Goal: Entertainment & Leisure: Consume media (video, audio)

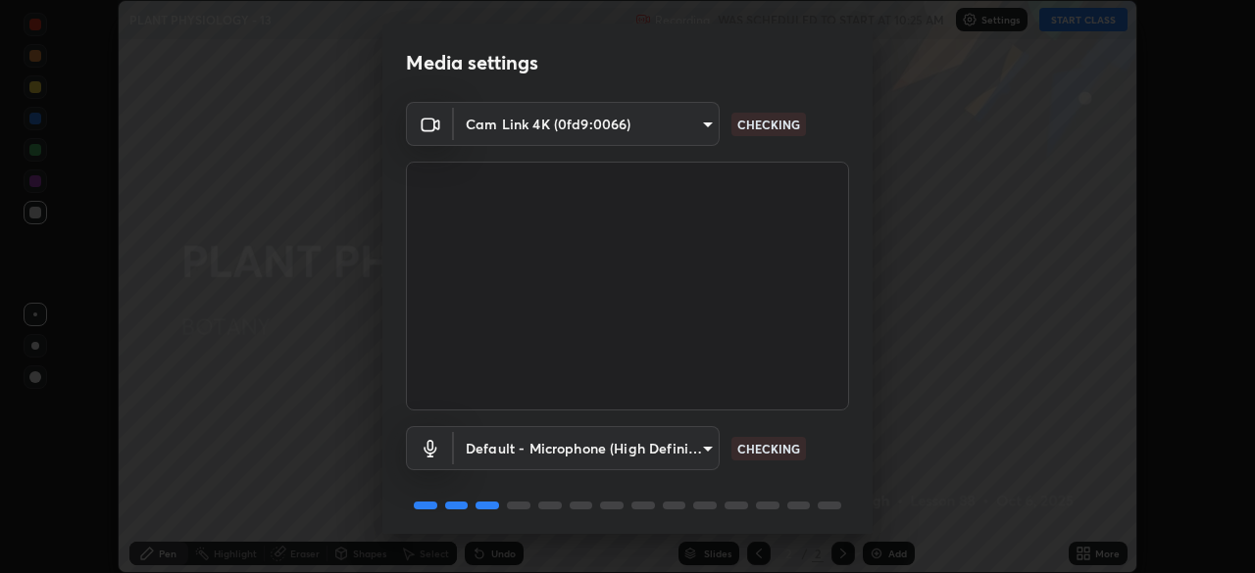
scroll to position [70, 0]
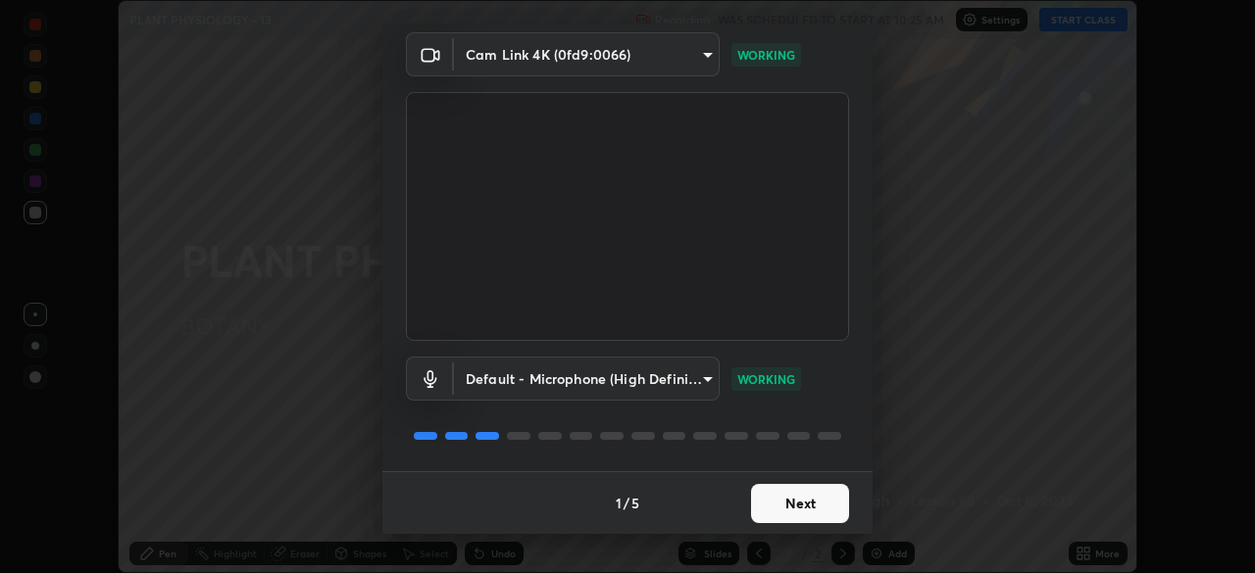
click at [796, 502] on button "Next" at bounding box center [800, 503] width 98 height 39
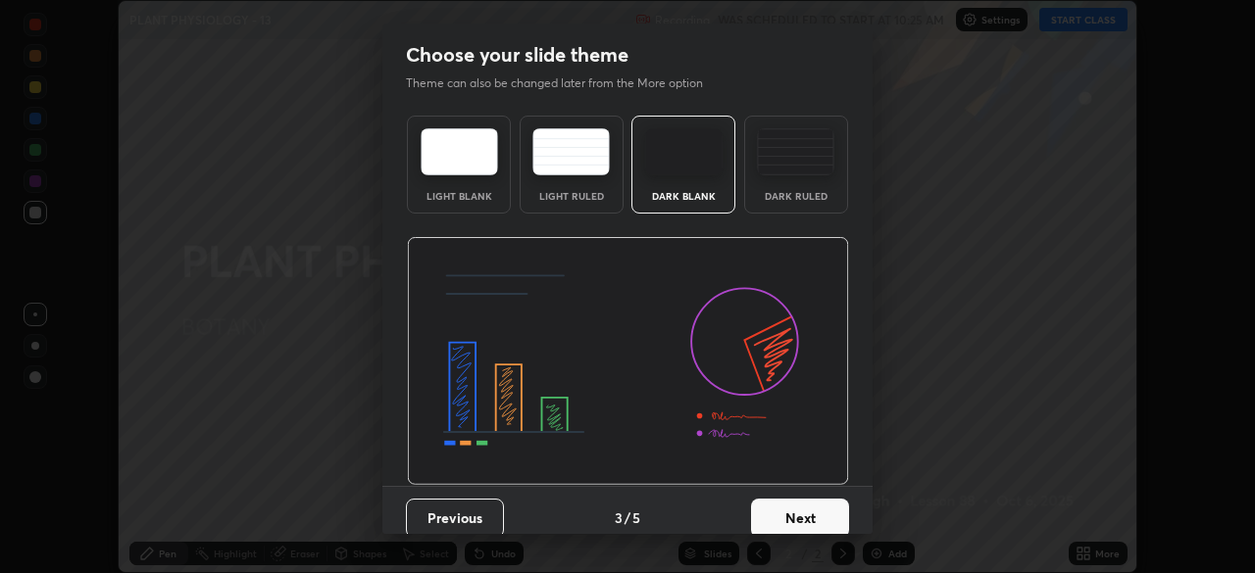
click at [812, 504] on button "Next" at bounding box center [800, 518] width 98 height 39
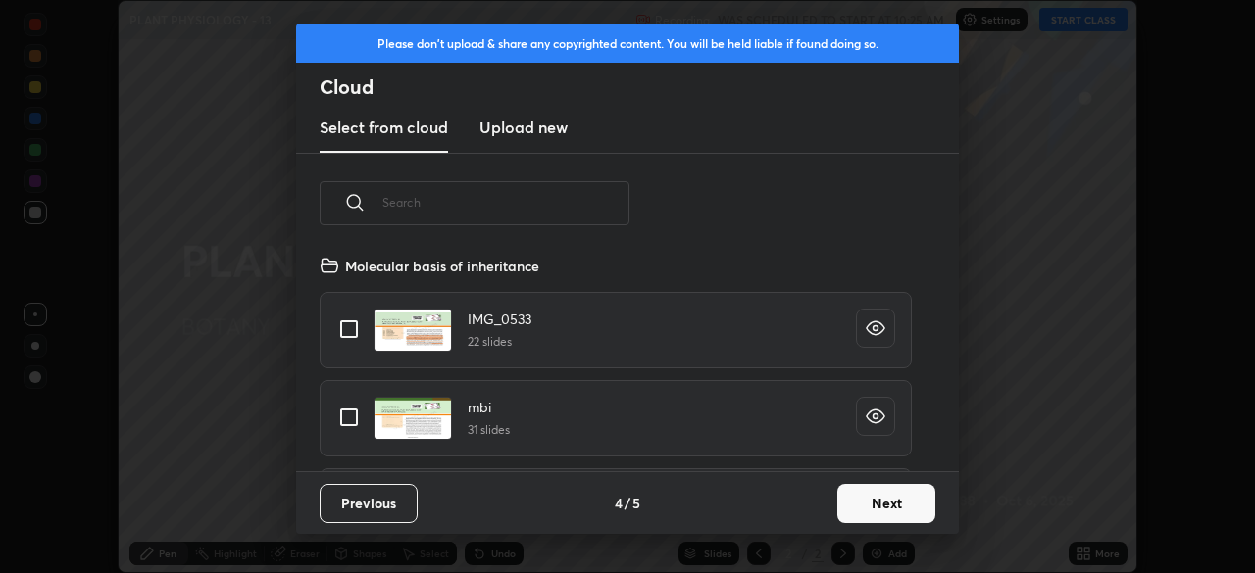
scroll to position [218, 629]
click at [853, 499] on button "Next" at bounding box center [886, 503] width 98 height 39
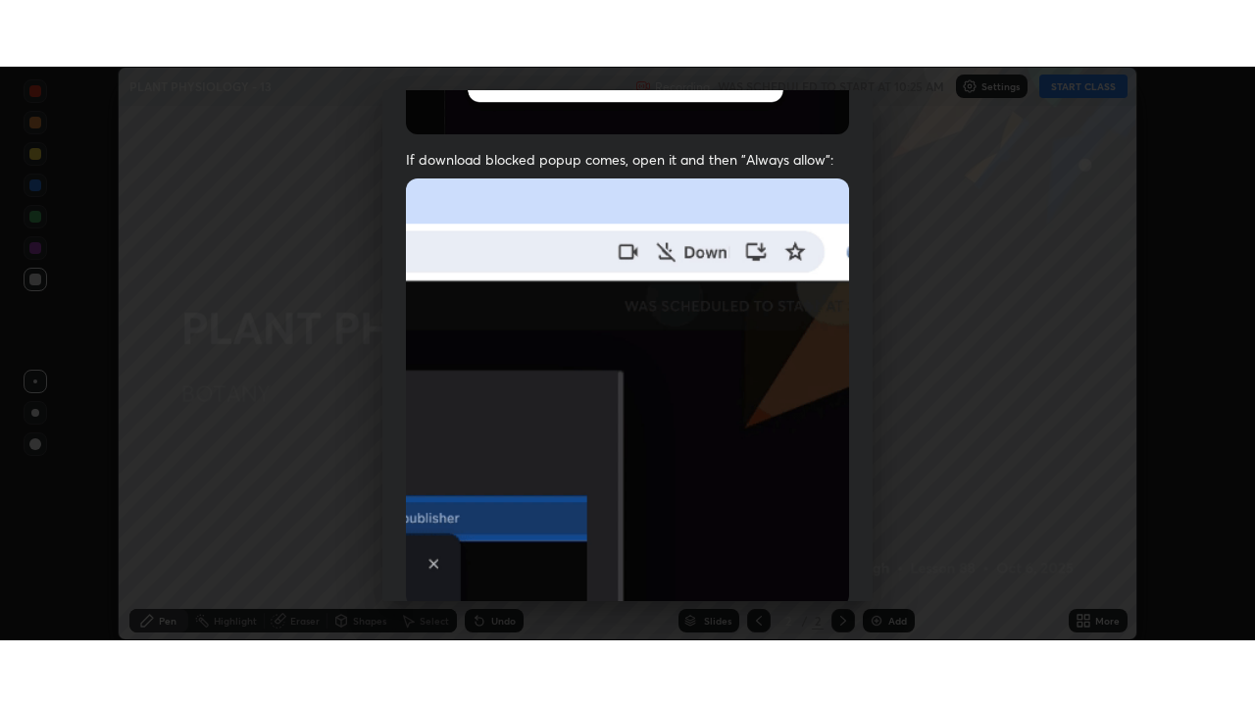
scroll to position [469, 0]
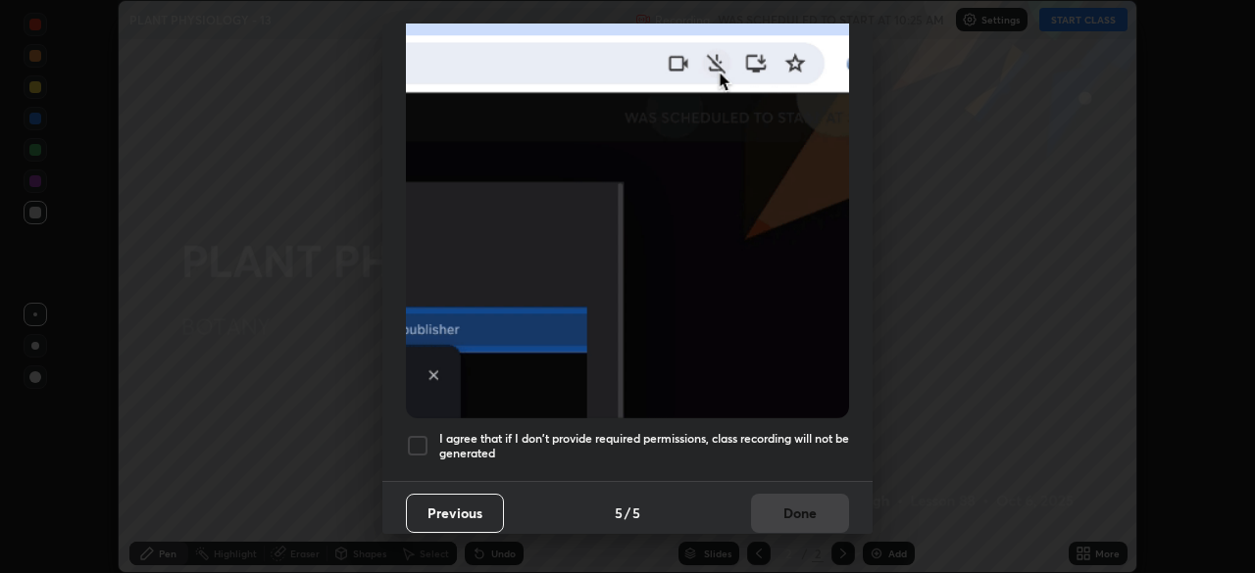
click at [419, 438] on div at bounding box center [418, 446] width 24 height 24
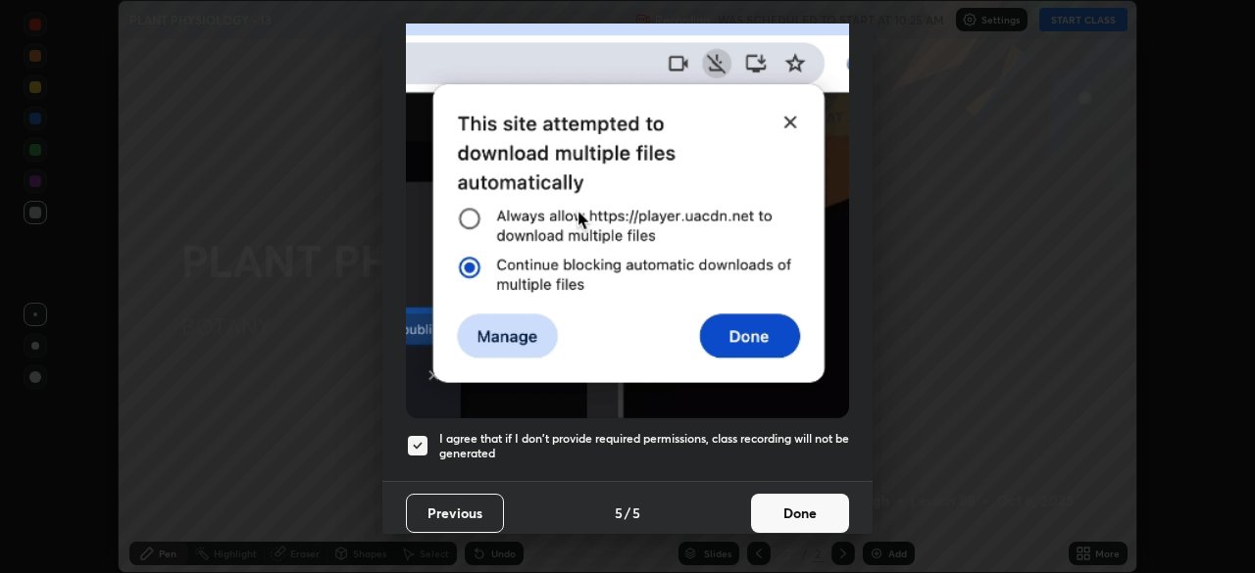
click at [793, 520] on button "Done" at bounding box center [800, 513] width 98 height 39
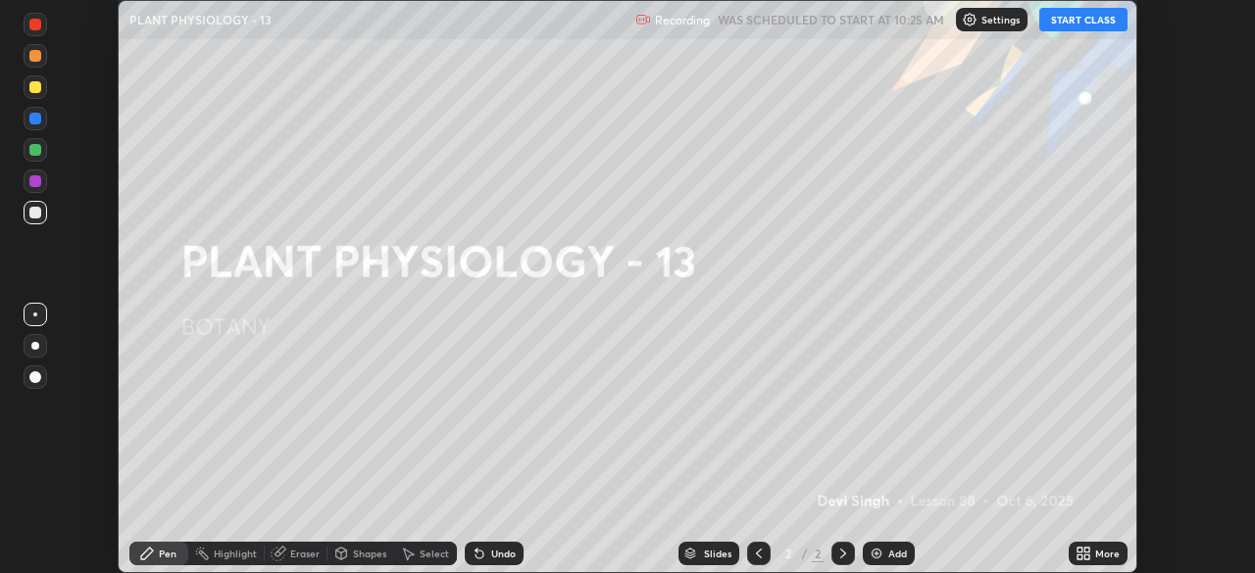
click at [1048, 29] on button "START CLASS" at bounding box center [1083, 20] width 88 height 24
click at [1079, 557] on icon at bounding box center [1079, 557] width 5 height 5
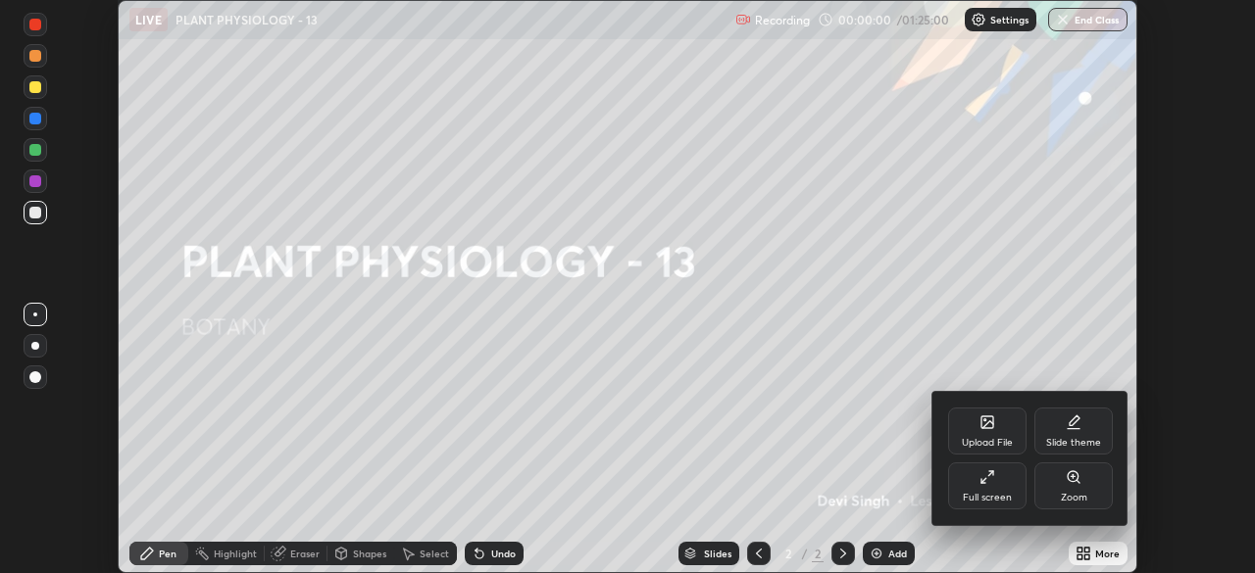
click at [956, 496] on div "Full screen" at bounding box center [987, 486] width 78 height 47
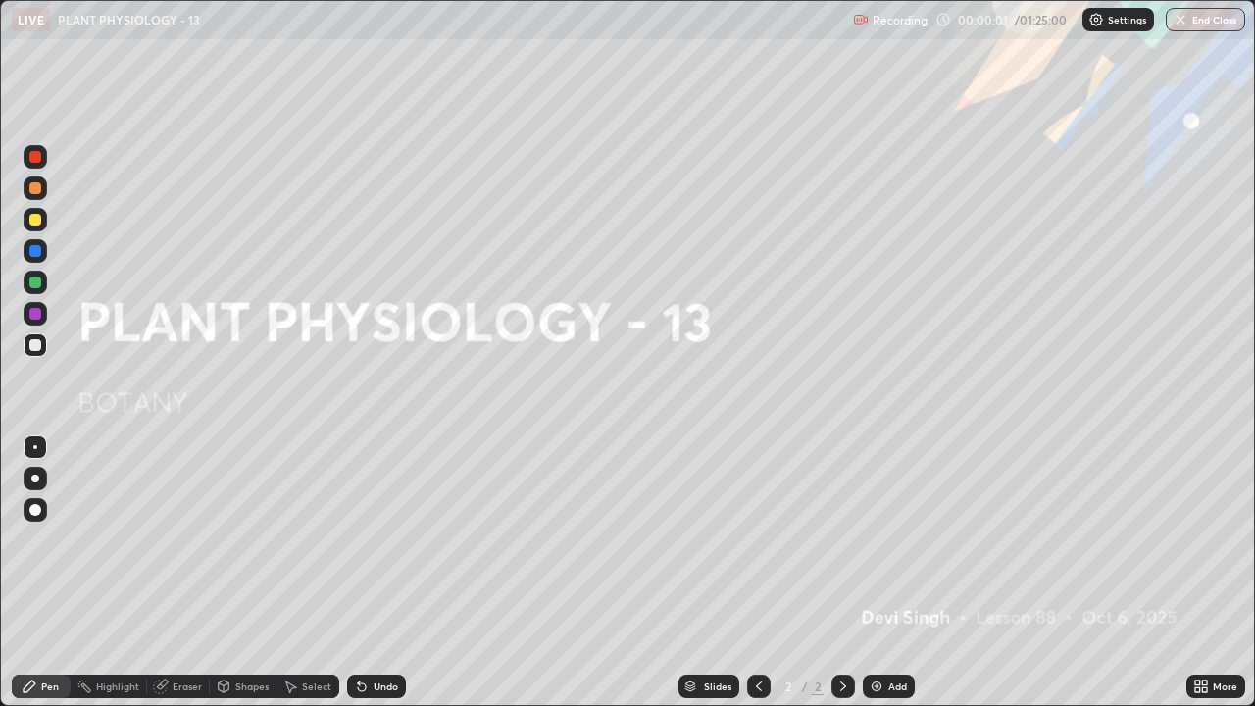
scroll to position [706, 1255]
click at [884, 572] on div "Add" at bounding box center [889, 686] width 52 height 24
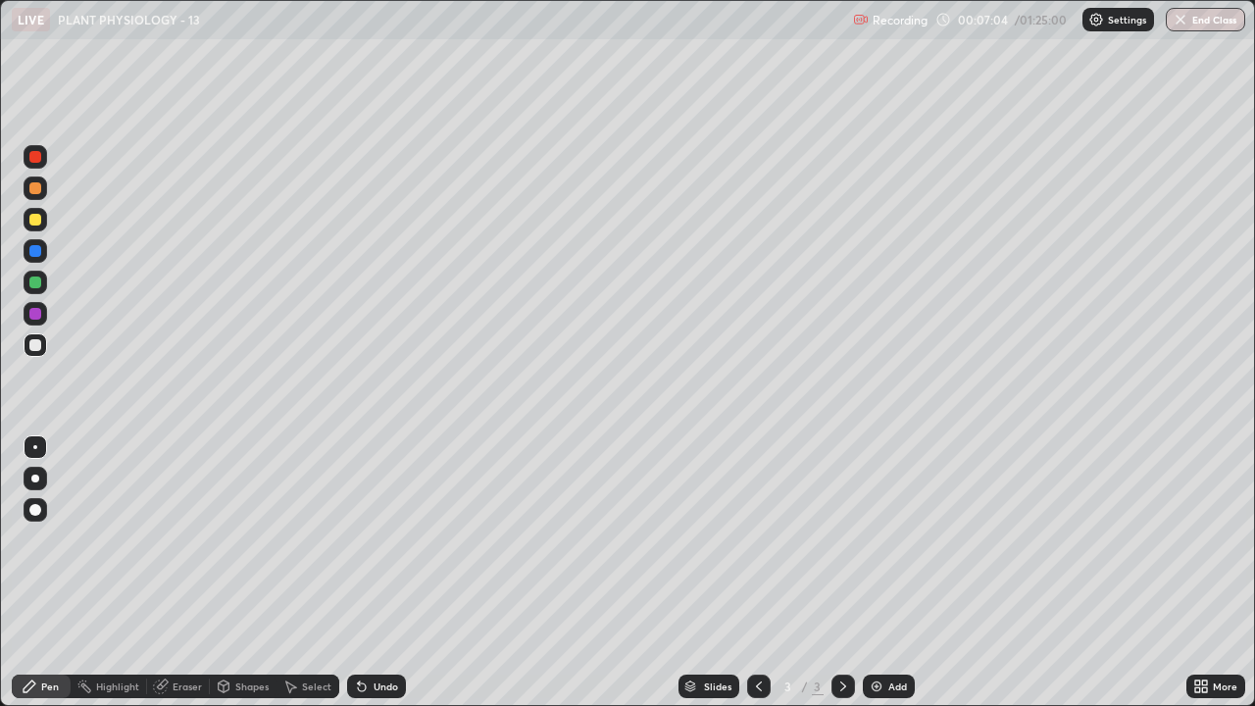
click at [256, 572] on div "Shapes" at bounding box center [251, 686] width 33 height 10
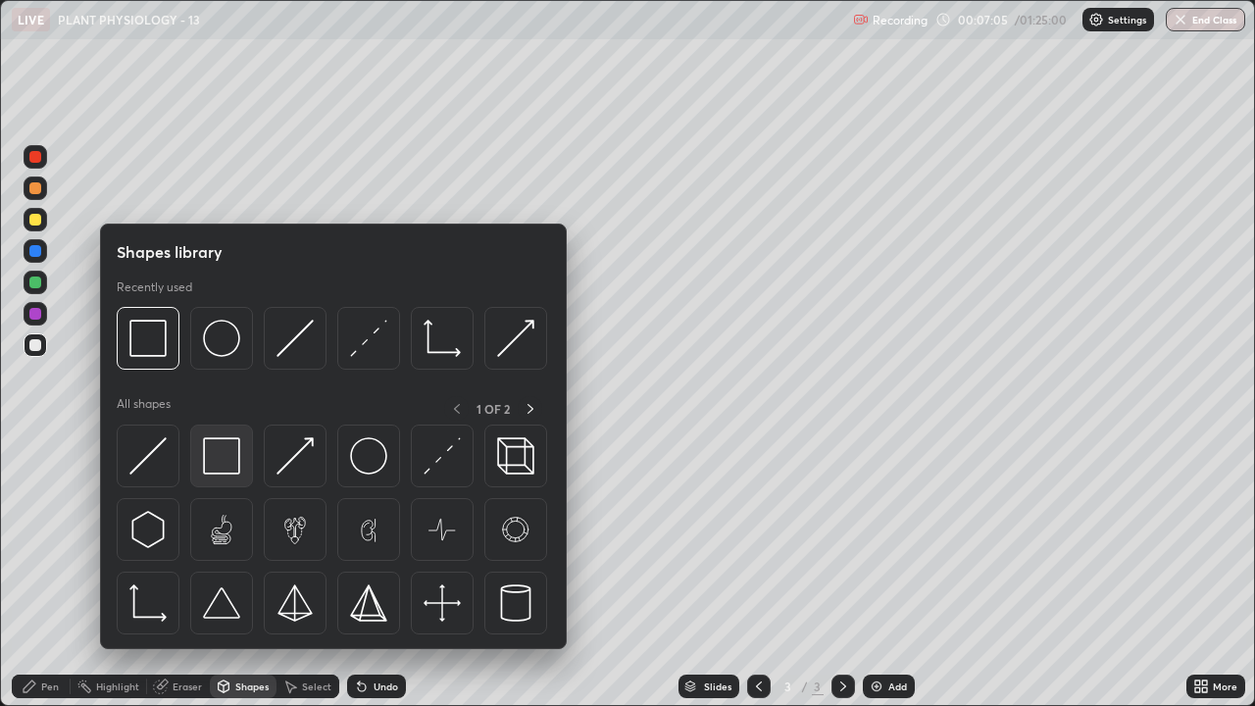
click at [245, 466] on div at bounding box center [221, 455] width 63 height 63
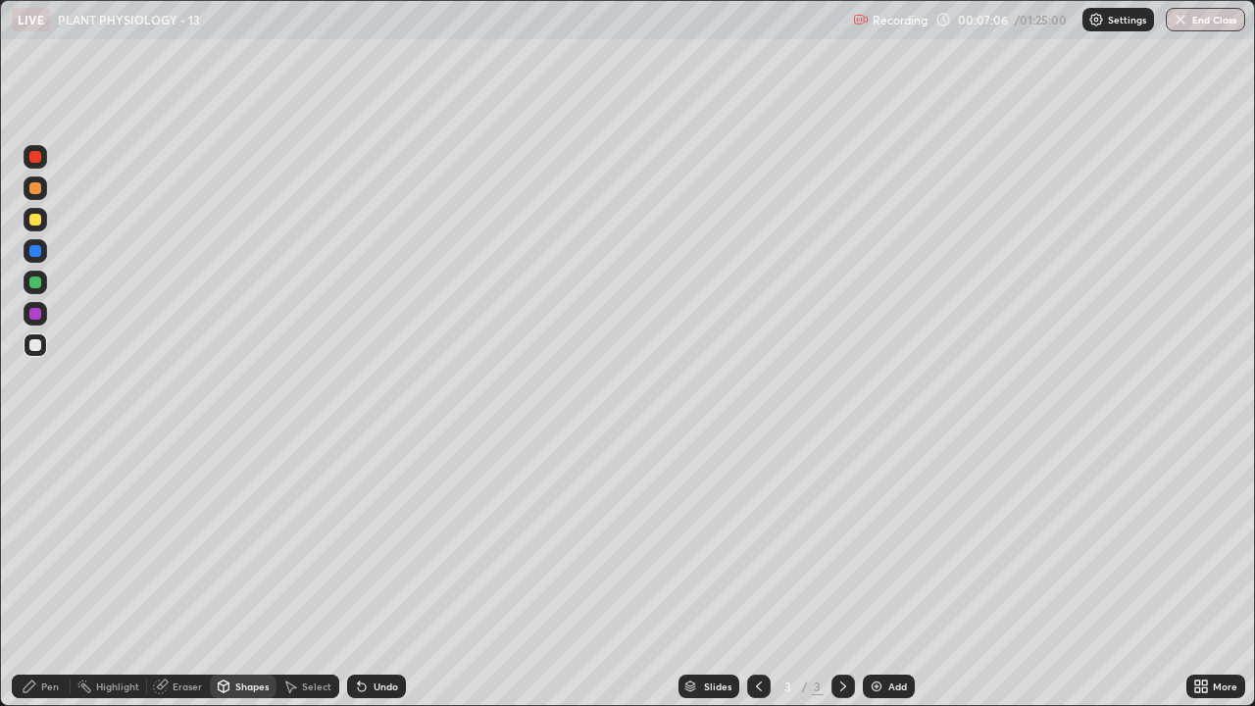
click at [36, 220] on div at bounding box center [35, 220] width 12 height 12
click at [49, 572] on div "Pen" at bounding box center [50, 686] width 18 height 10
click at [258, 572] on div "Shapes" at bounding box center [251, 686] width 33 height 10
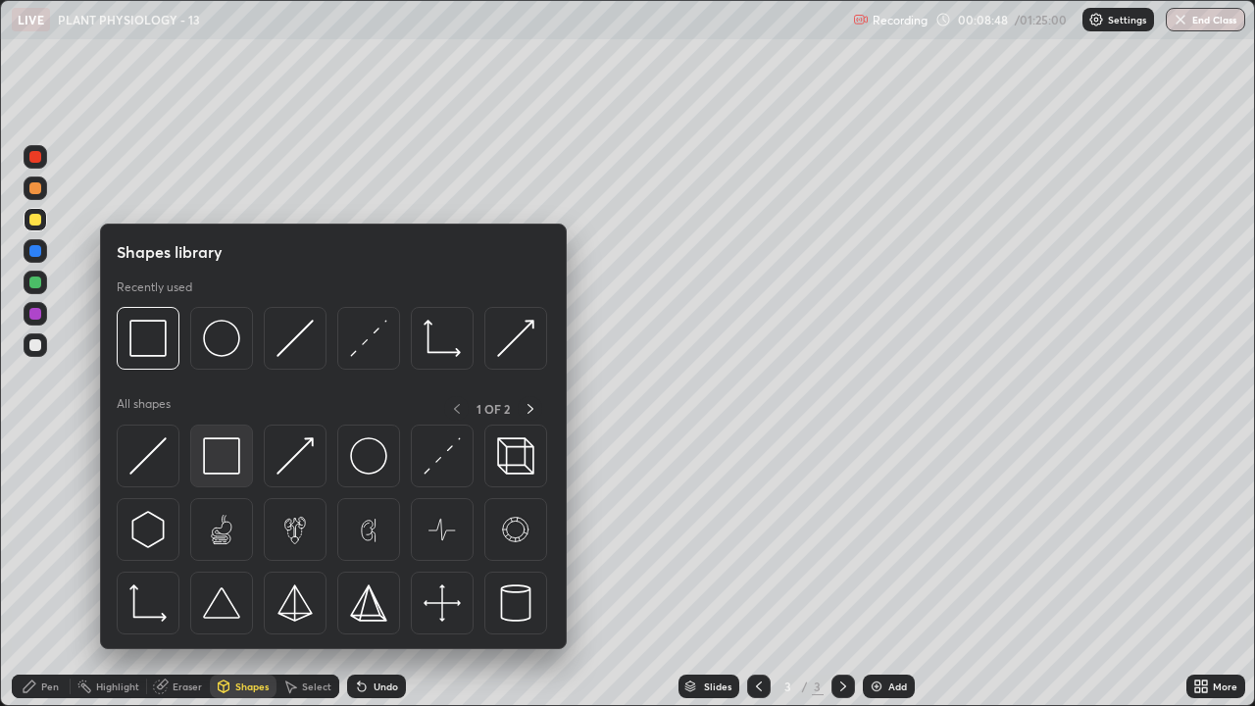
click at [232, 462] on img at bounding box center [221, 455] width 37 height 37
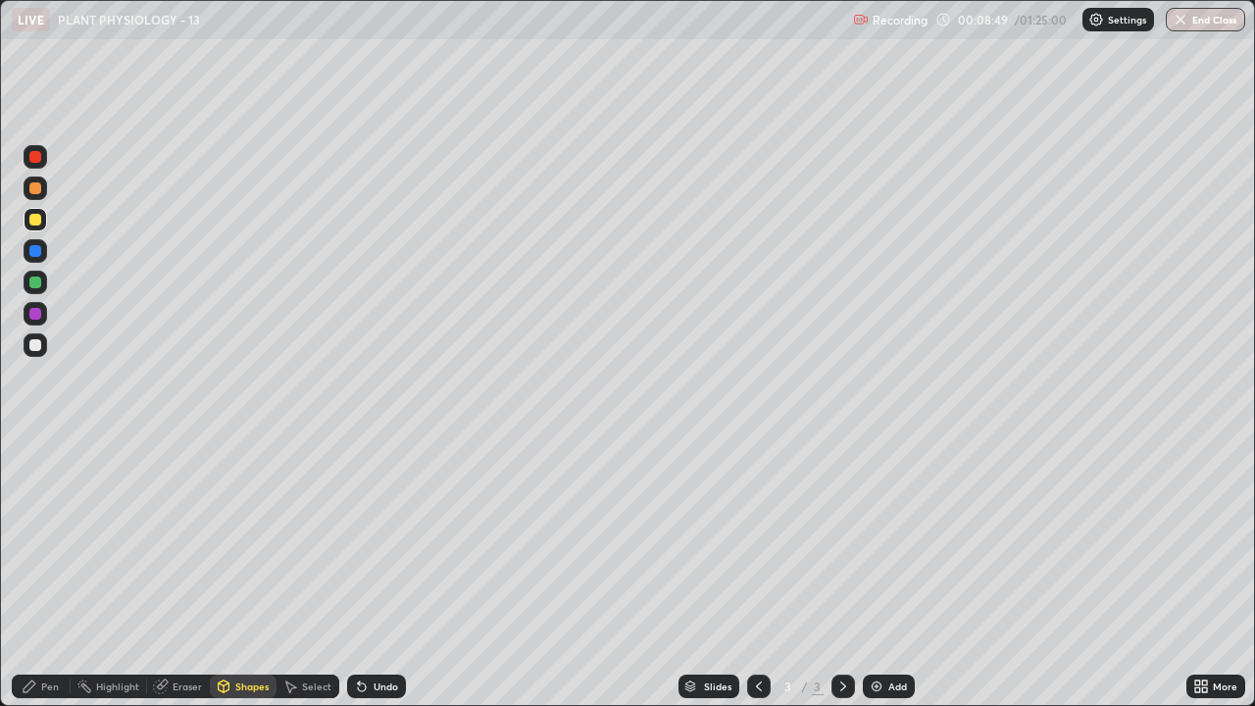
click at [34, 252] on div at bounding box center [35, 251] width 12 height 12
click at [36, 310] on div at bounding box center [35, 314] width 12 height 12
click at [180, 572] on div "Eraser" at bounding box center [187, 686] width 29 height 10
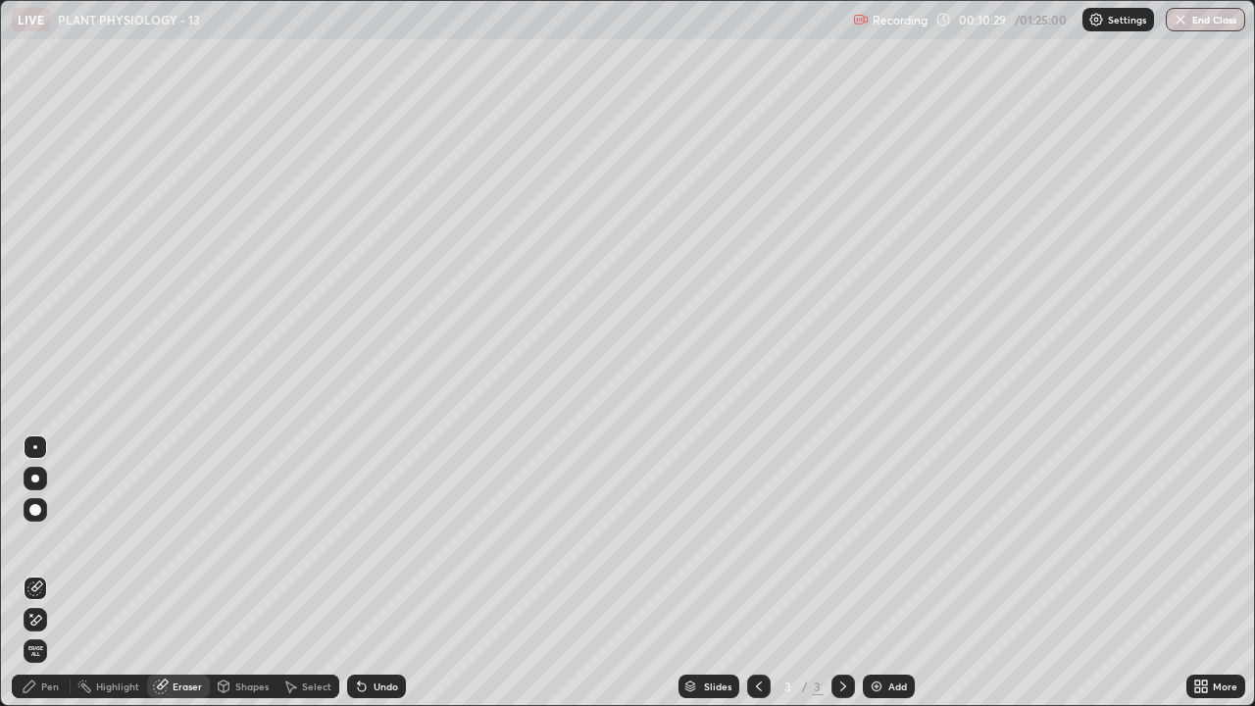
click at [59, 572] on div "Pen" at bounding box center [41, 686] width 59 height 24
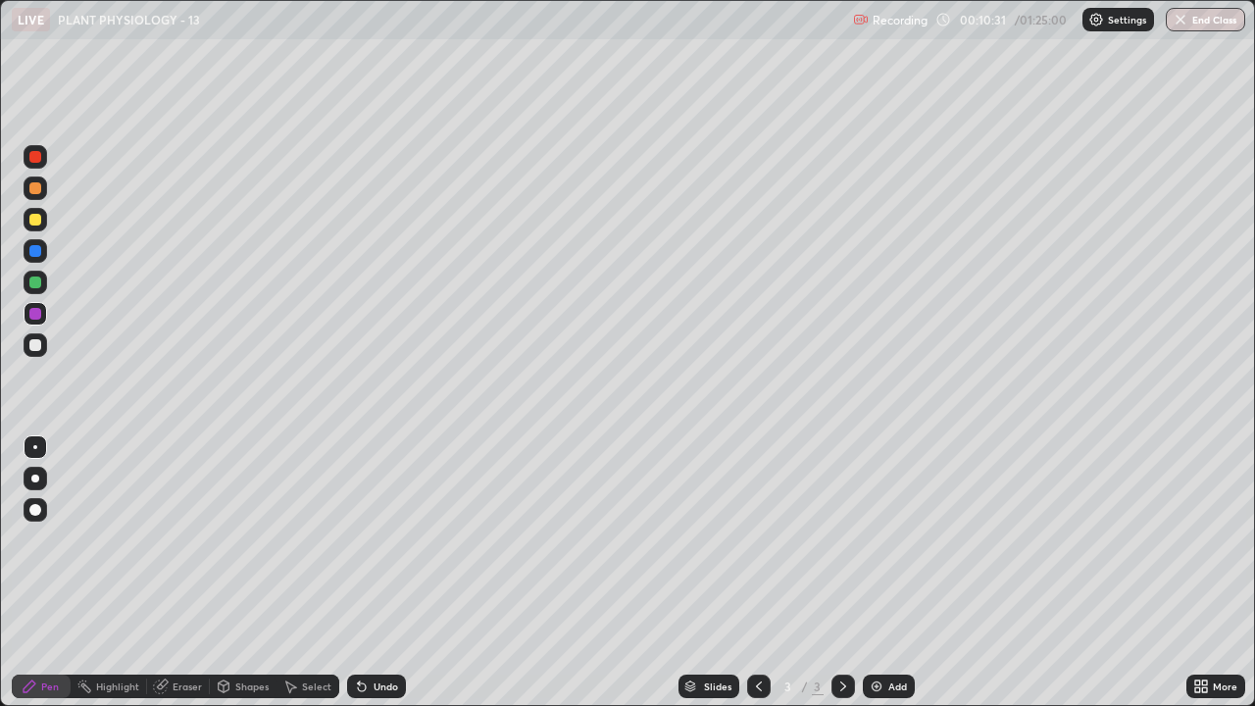
click at [34, 250] on div at bounding box center [35, 251] width 12 height 12
click at [370, 572] on div "Undo" at bounding box center [376, 686] width 59 height 24
click at [369, 572] on div "Undo" at bounding box center [376, 686] width 59 height 24
click at [44, 222] on div at bounding box center [36, 220] width 24 height 24
click at [37, 247] on div at bounding box center [35, 251] width 12 height 12
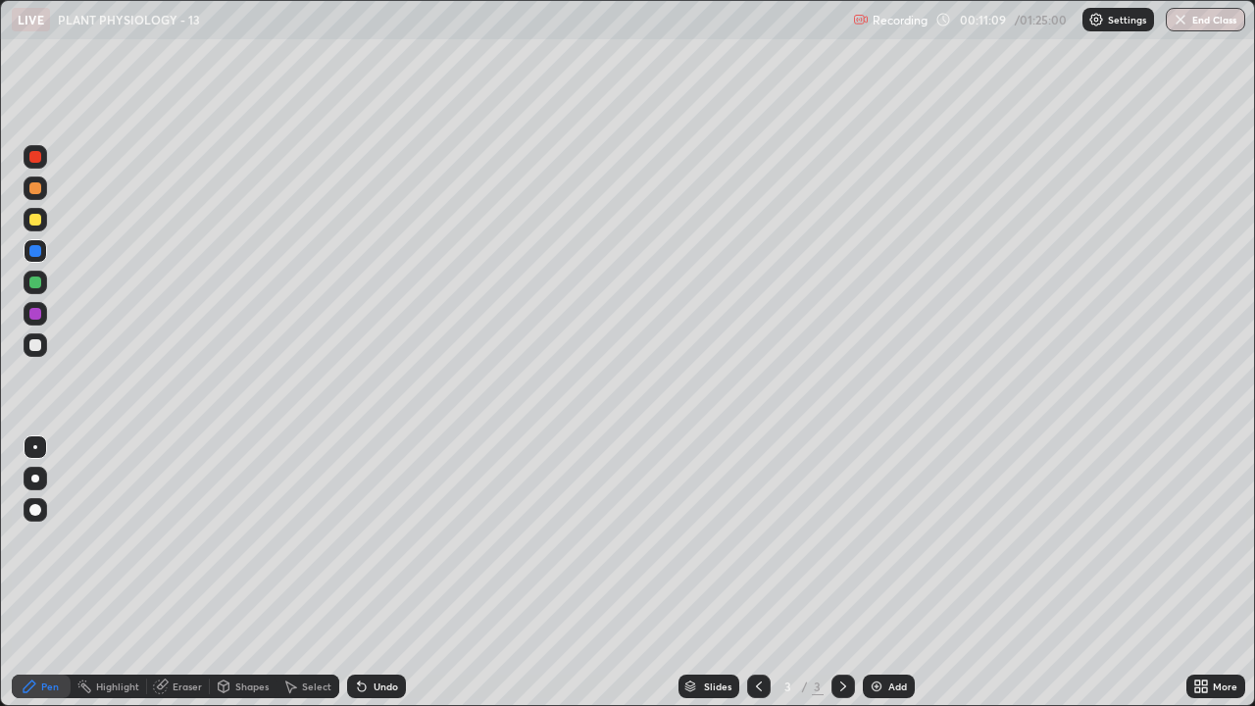
click at [36, 217] on div at bounding box center [35, 220] width 12 height 12
click at [32, 311] on div at bounding box center [35, 314] width 12 height 12
click at [384, 572] on div "Undo" at bounding box center [376, 686] width 59 height 24
click at [26, 343] on div at bounding box center [36, 345] width 24 height 24
click at [32, 282] on div at bounding box center [35, 282] width 12 height 12
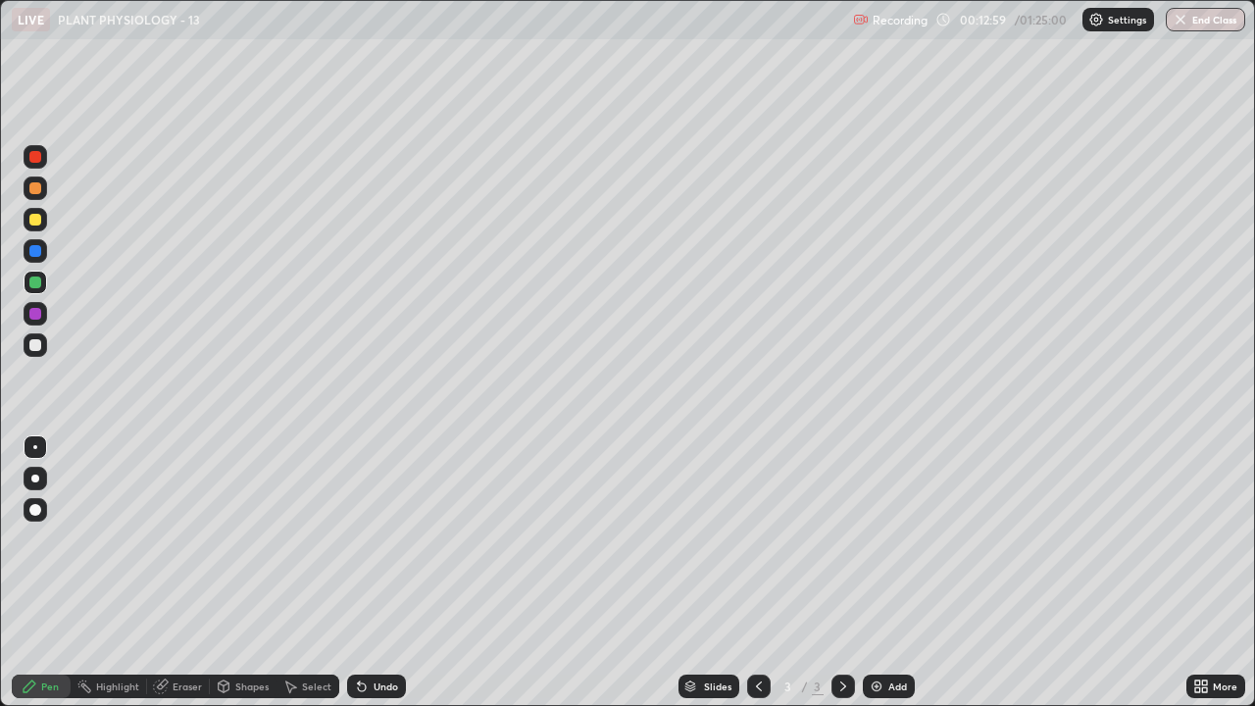
click at [45, 314] on div at bounding box center [36, 314] width 24 height 24
click at [33, 345] on div at bounding box center [35, 345] width 12 height 12
click at [32, 161] on div at bounding box center [35, 157] width 12 height 12
click at [30, 221] on div at bounding box center [35, 220] width 12 height 12
click at [31, 159] on div at bounding box center [35, 157] width 12 height 12
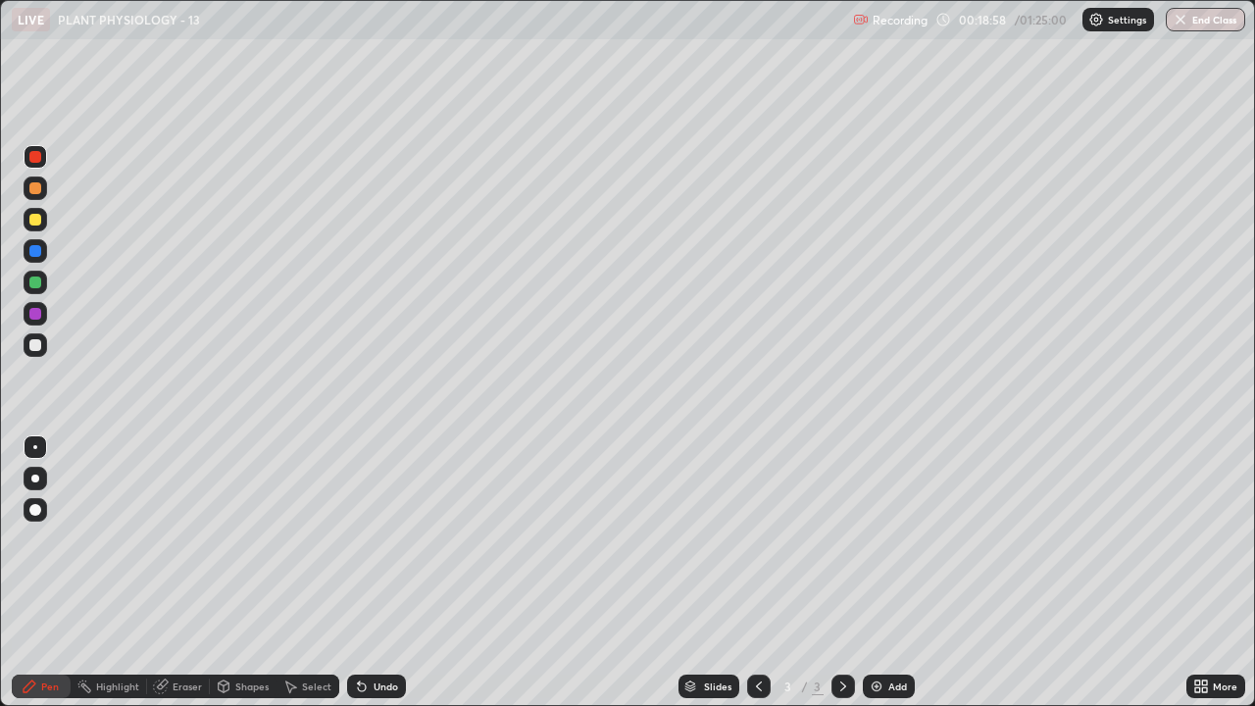
click at [34, 223] on div at bounding box center [35, 220] width 12 height 12
click at [32, 160] on div at bounding box center [35, 157] width 12 height 12
click at [32, 316] on div at bounding box center [35, 314] width 12 height 12
click at [31, 251] on div at bounding box center [35, 251] width 12 height 12
click at [31, 340] on div at bounding box center [35, 345] width 12 height 12
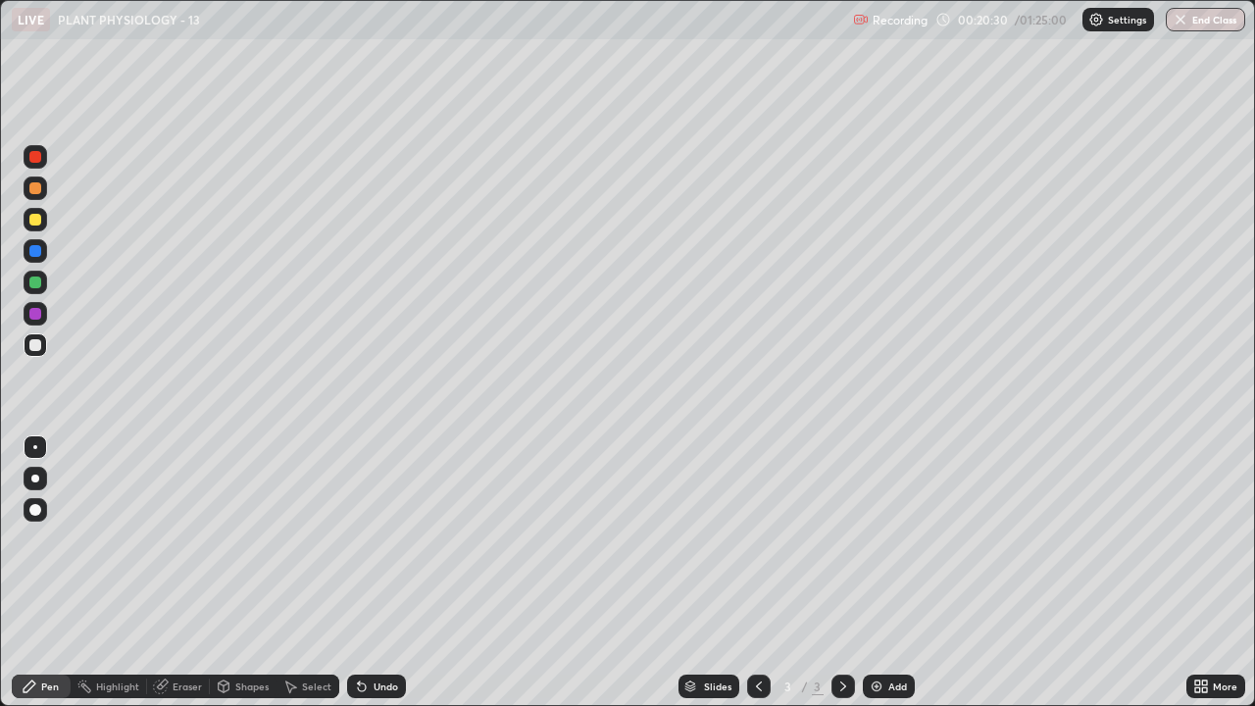
click at [366, 572] on icon at bounding box center [362, 686] width 16 height 16
click at [383, 572] on div "Undo" at bounding box center [385, 686] width 25 height 10
click at [37, 222] on div at bounding box center [35, 220] width 12 height 12
click at [35, 160] on div at bounding box center [35, 157] width 12 height 12
click at [31, 249] on div at bounding box center [35, 251] width 12 height 12
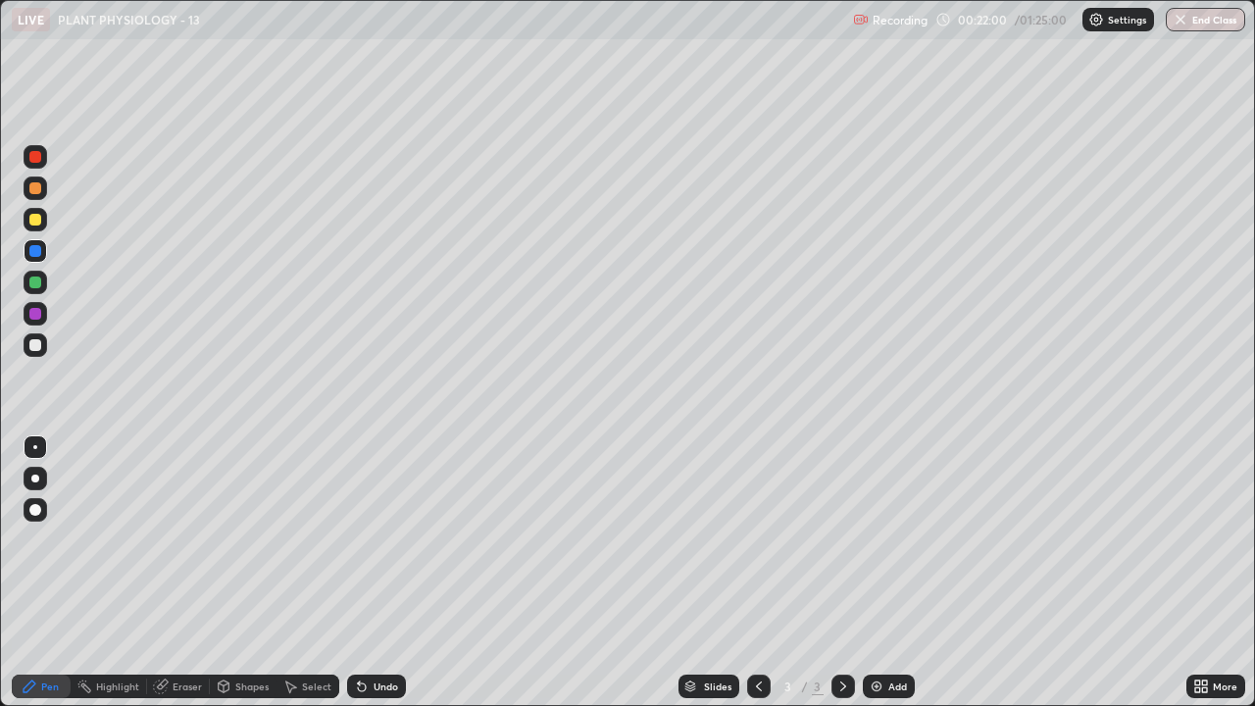
click at [38, 161] on div at bounding box center [35, 157] width 12 height 12
click at [39, 310] on div at bounding box center [35, 314] width 12 height 12
click at [31, 162] on div at bounding box center [35, 157] width 12 height 12
click at [32, 336] on div at bounding box center [36, 345] width 24 height 24
click at [33, 313] on div at bounding box center [35, 314] width 12 height 12
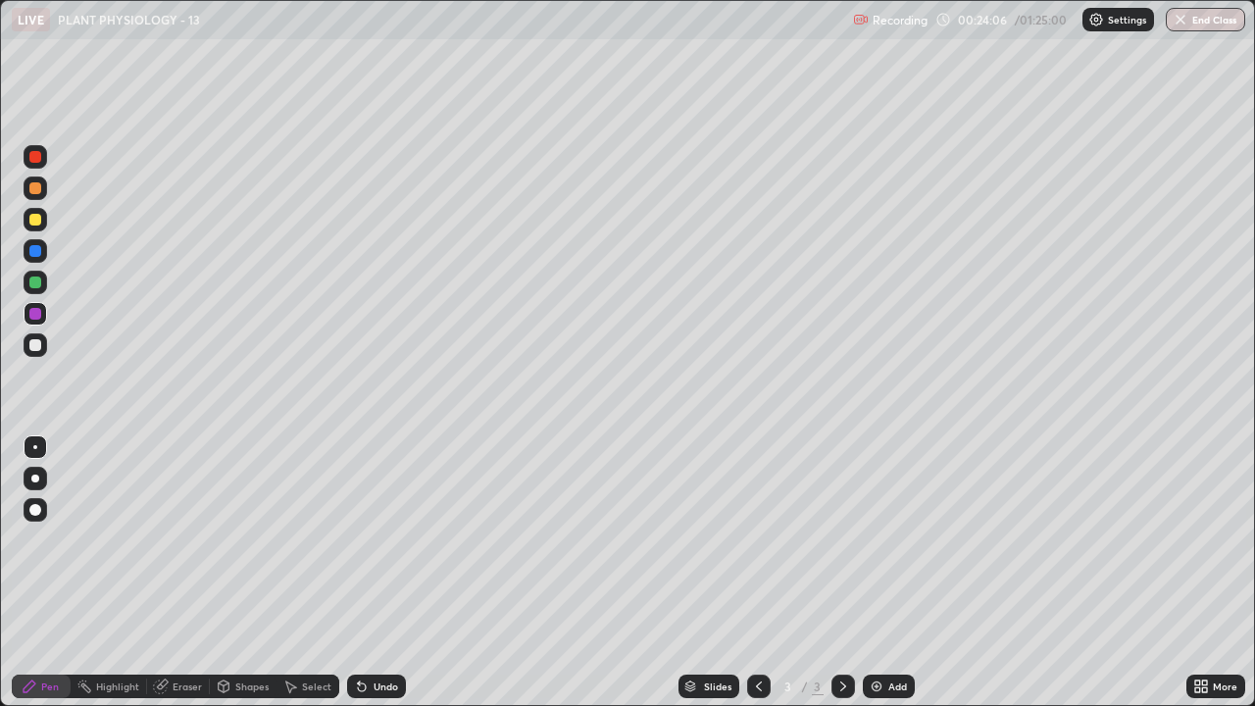
click at [36, 165] on div at bounding box center [36, 157] width 24 height 24
click at [387, 572] on div "Undo" at bounding box center [376, 686] width 59 height 24
click at [34, 342] on div at bounding box center [35, 345] width 12 height 12
click at [31, 223] on div at bounding box center [35, 220] width 12 height 12
click at [37, 284] on div at bounding box center [35, 282] width 12 height 12
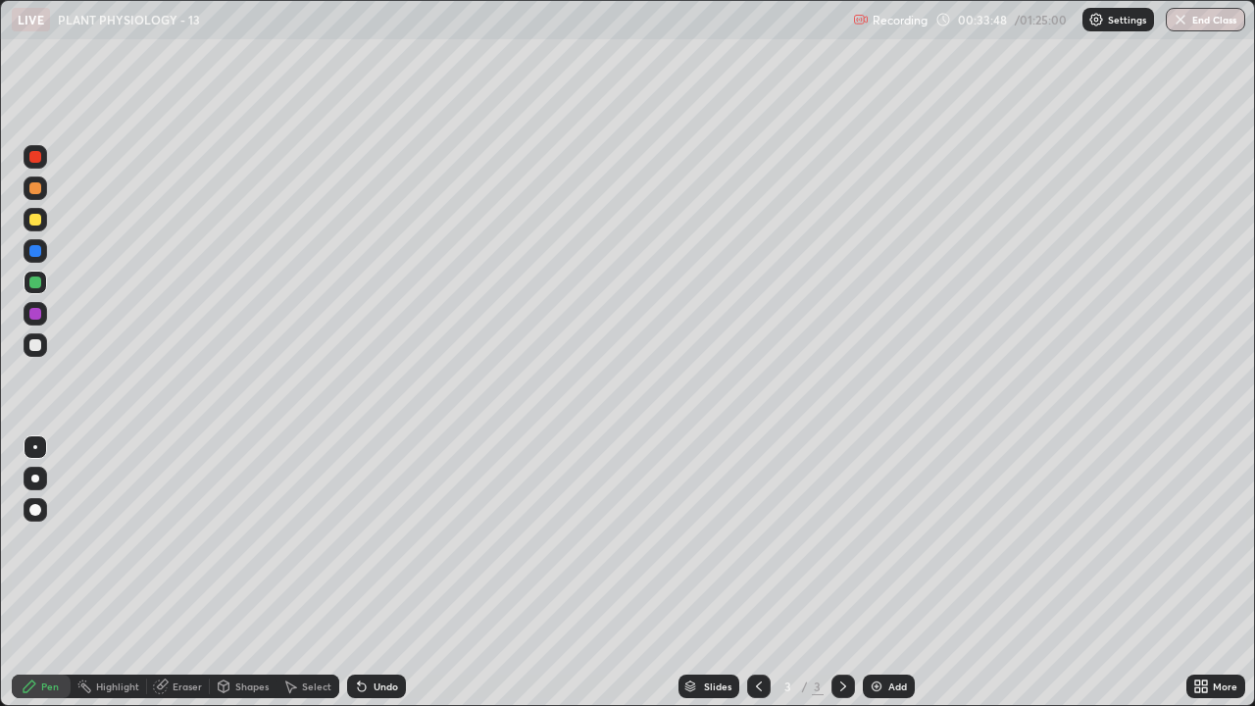
click at [35, 315] on div at bounding box center [35, 314] width 12 height 12
click at [33, 222] on div at bounding box center [35, 220] width 12 height 12
click at [373, 572] on div "Undo" at bounding box center [385, 686] width 25 height 10
click at [33, 319] on div at bounding box center [35, 314] width 12 height 12
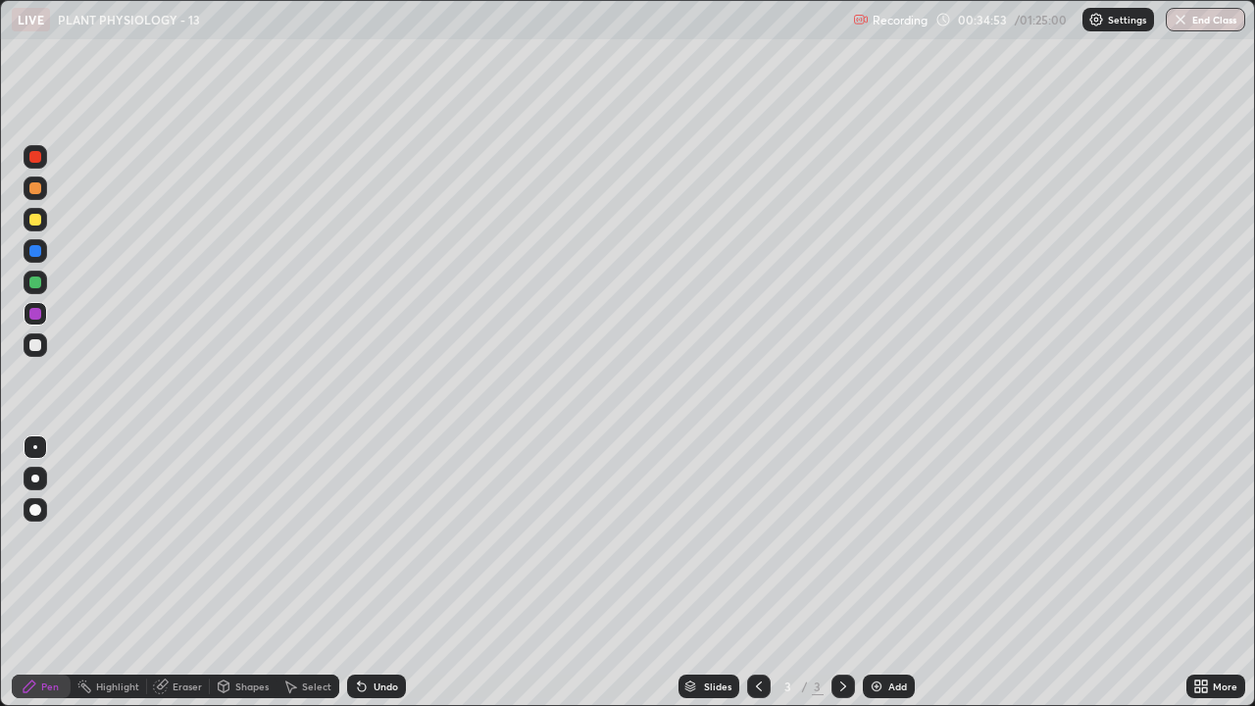
click at [35, 217] on div at bounding box center [35, 220] width 12 height 12
click at [31, 162] on div at bounding box center [35, 157] width 12 height 12
click at [29, 216] on div at bounding box center [35, 220] width 12 height 12
click at [34, 475] on div at bounding box center [35, 478] width 8 height 8
click at [377, 572] on div "Undo" at bounding box center [385, 686] width 25 height 10
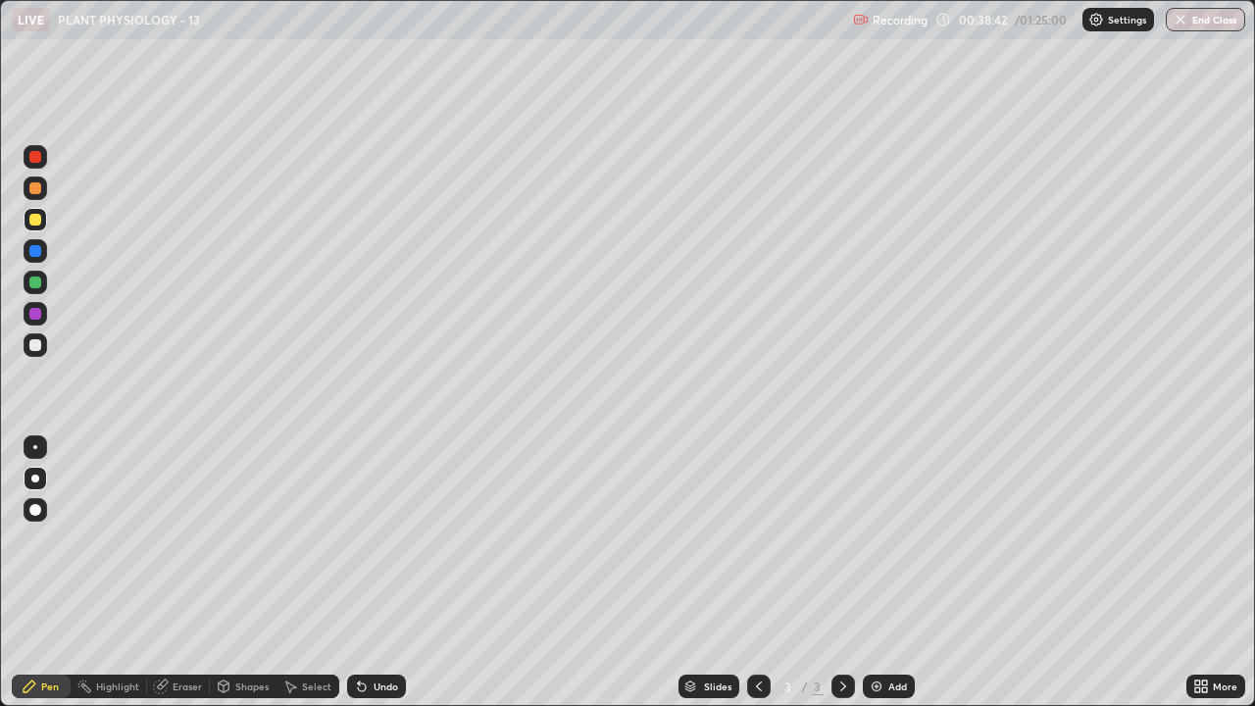
click at [33, 248] on div at bounding box center [35, 251] width 12 height 12
click at [45, 443] on div at bounding box center [36, 447] width 24 height 24
